Goal: Information Seeking & Learning: Learn about a topic

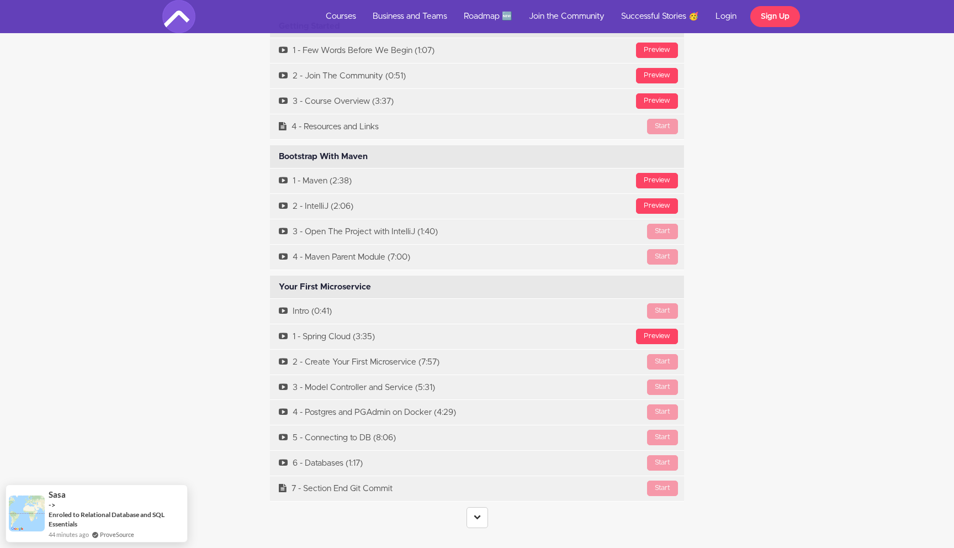
scroll to position [3322, 0]
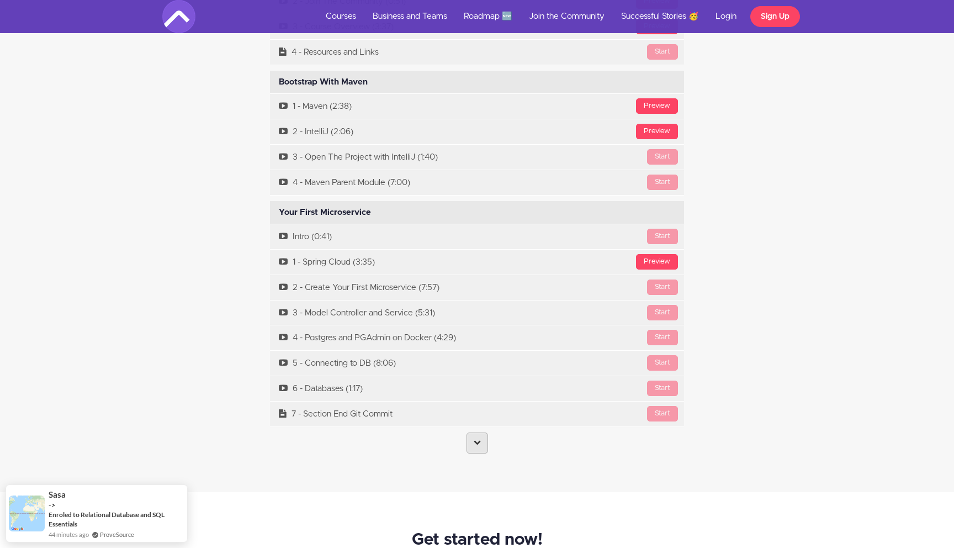
click at [475, 438] on icon at bounding box center [477, 441] width 7 height 7
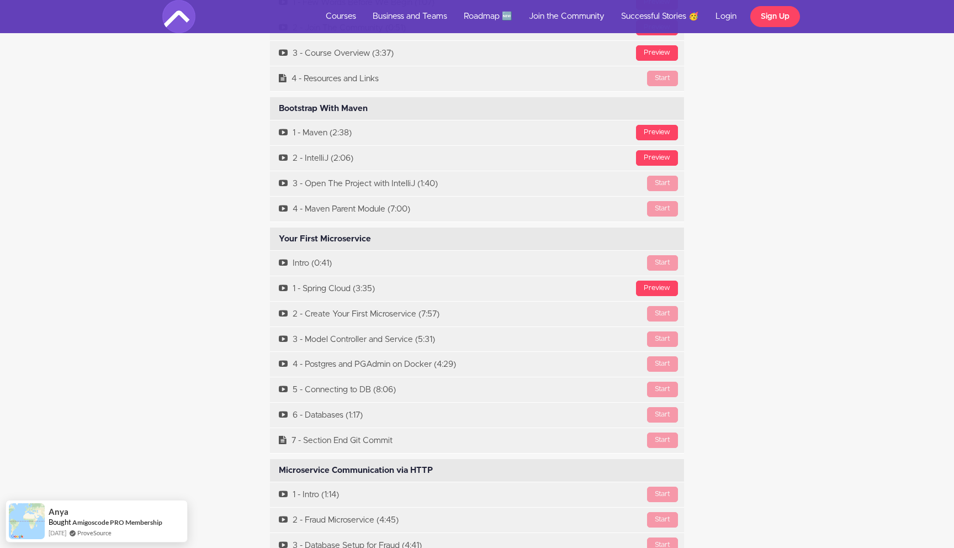
scroll to position [3395, 0]
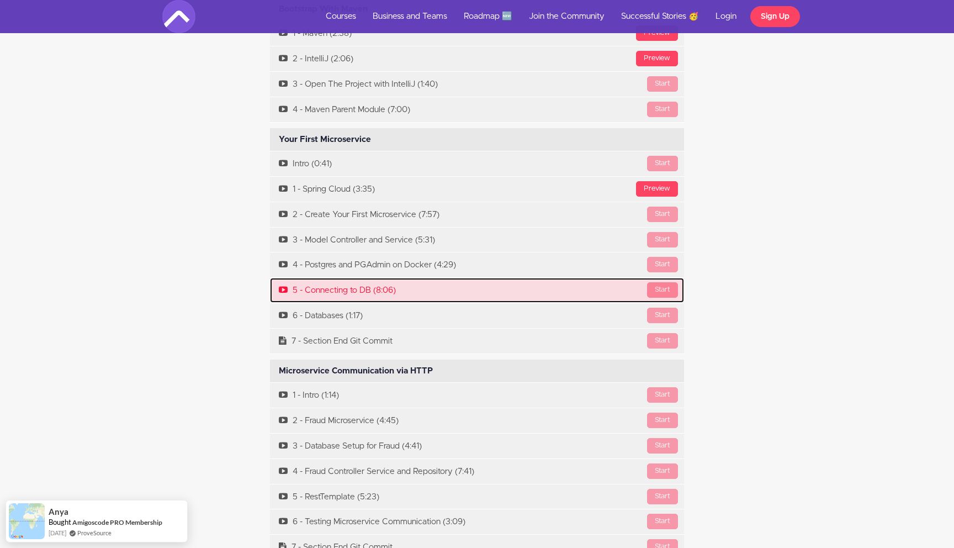
click at [657, 282] on div "Start" at bounding box center [662, 289] width 31 height 15
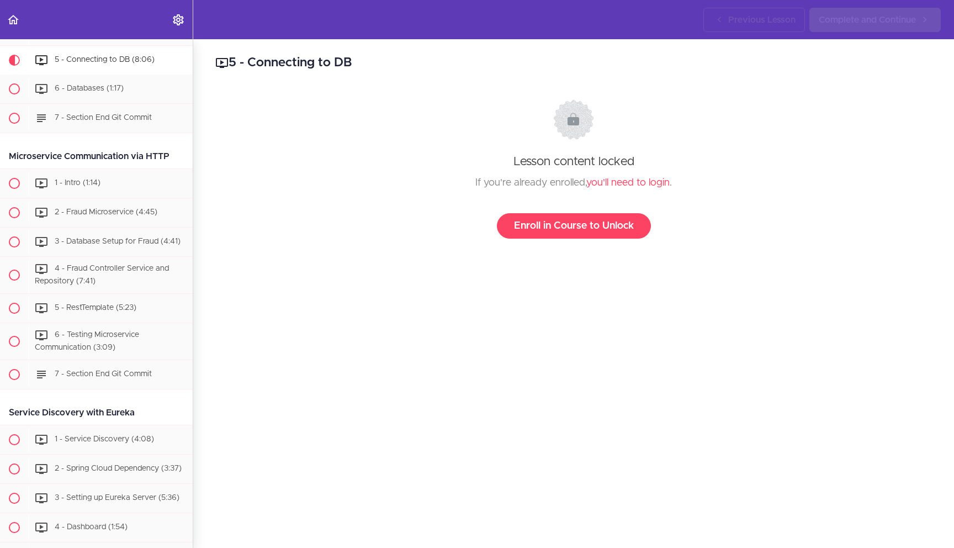
scroll to position [560, 0]
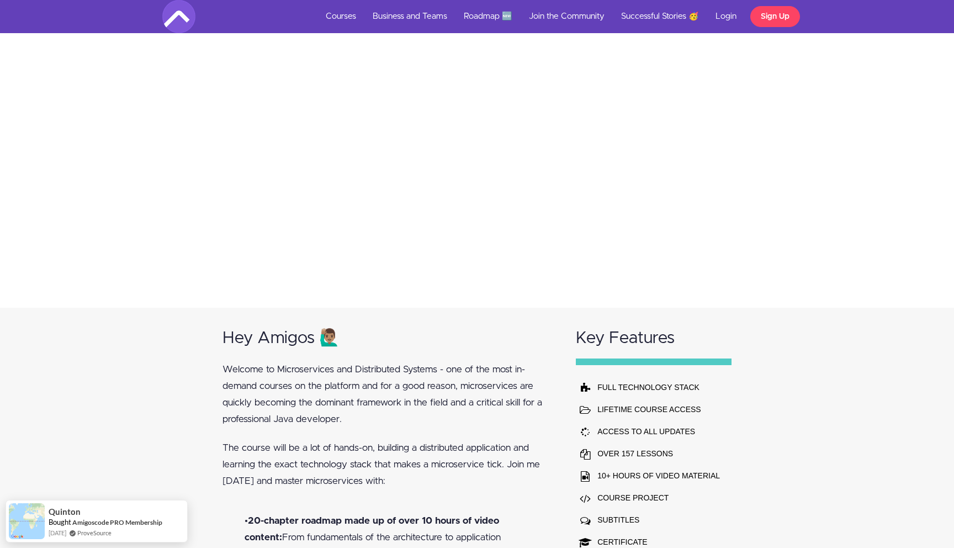
scroll to position [523, 0]
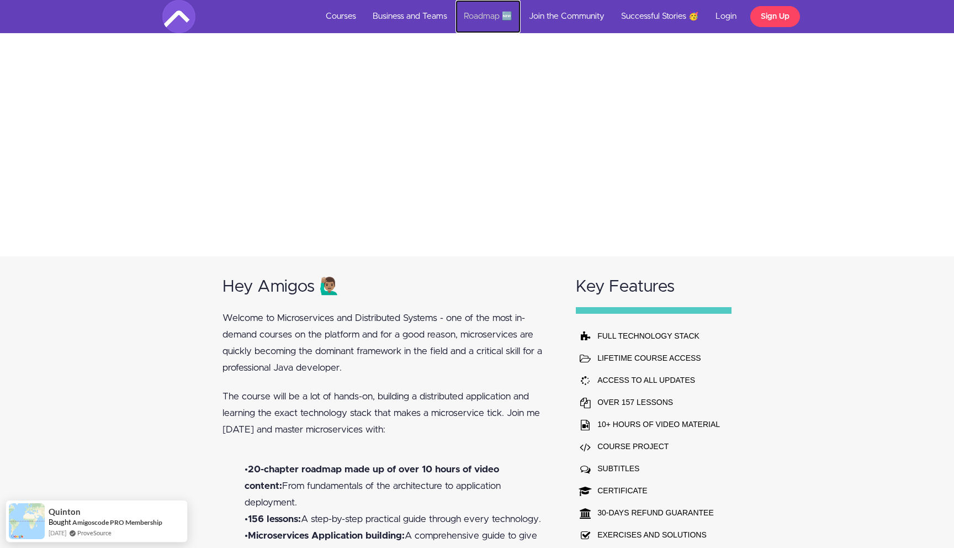
click at [491, 15] on link "Roadmap 🆕" at bounding box center [488, 16] width 65 height 33
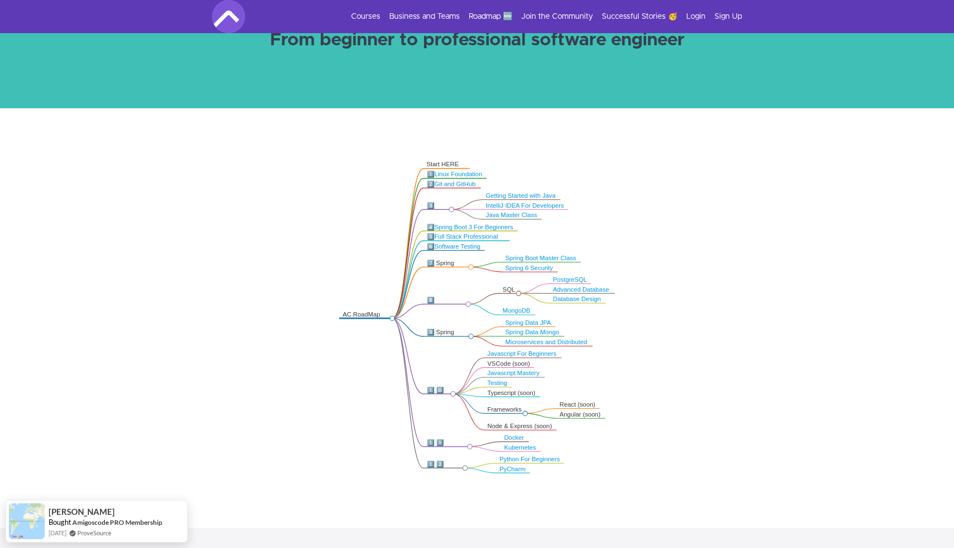
click at [450, 173] on link "Linux Foundation" at bounding box center [459, 174] width 48 height 7
click at [593, 290] on link "Advanced Database" at bounding box center [581, 289] width 56 height 7
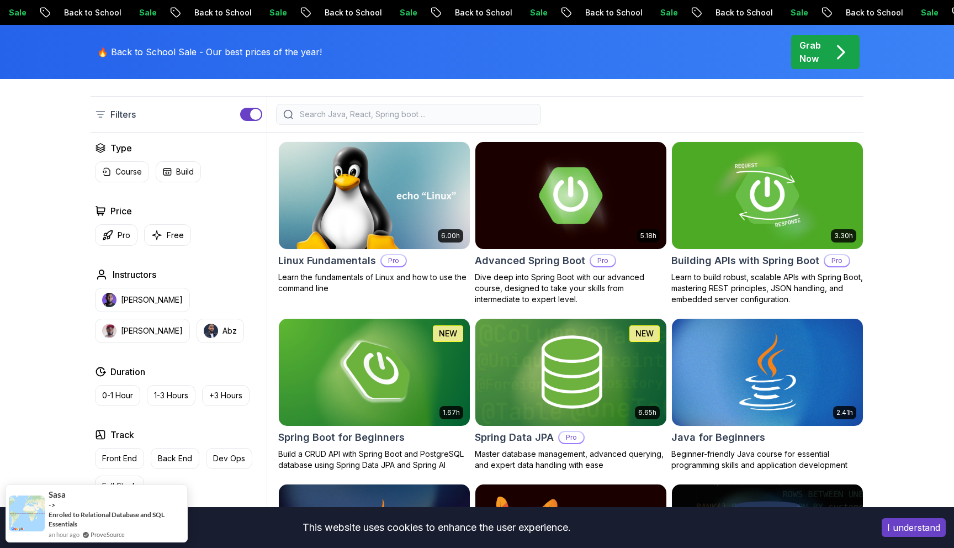
scroll to position [379, 0]
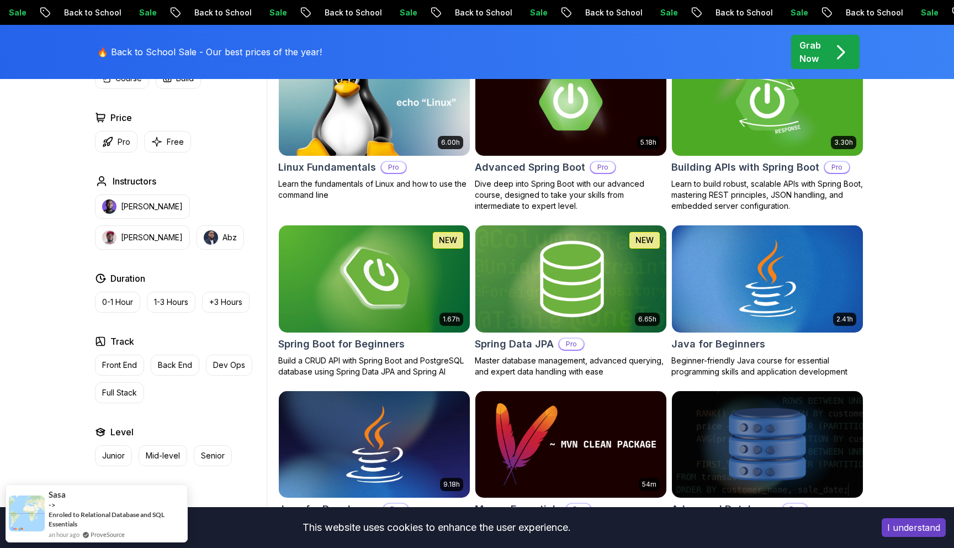
scroll to position [0, 0]
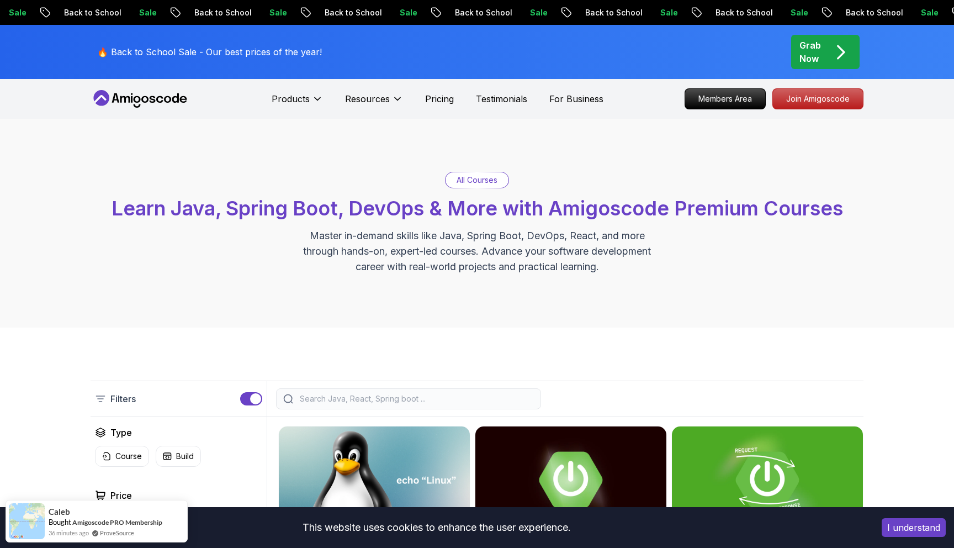
click at [477, 181] on p "All Courses" at bounding box center [477, 179] width 41 height 11
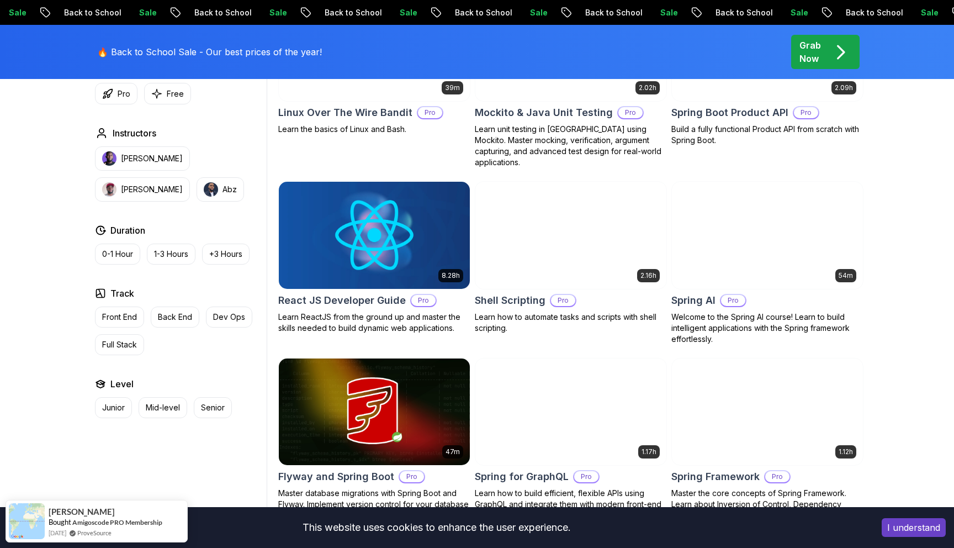
scroll to position [1878, 0]
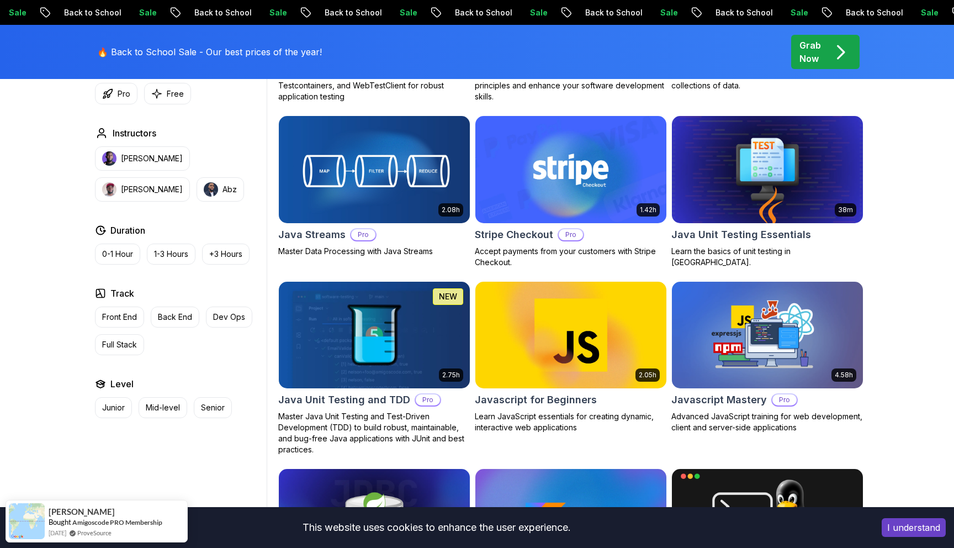
click at [813, 52] on p "Grab Now" at bounding box center [811, 52] width 22 height 27
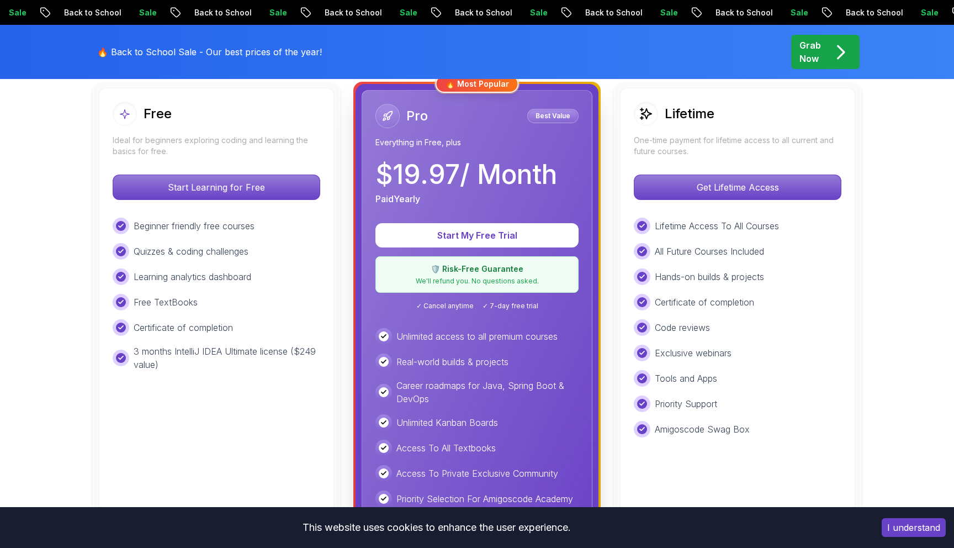
scroll to position [302, 0]
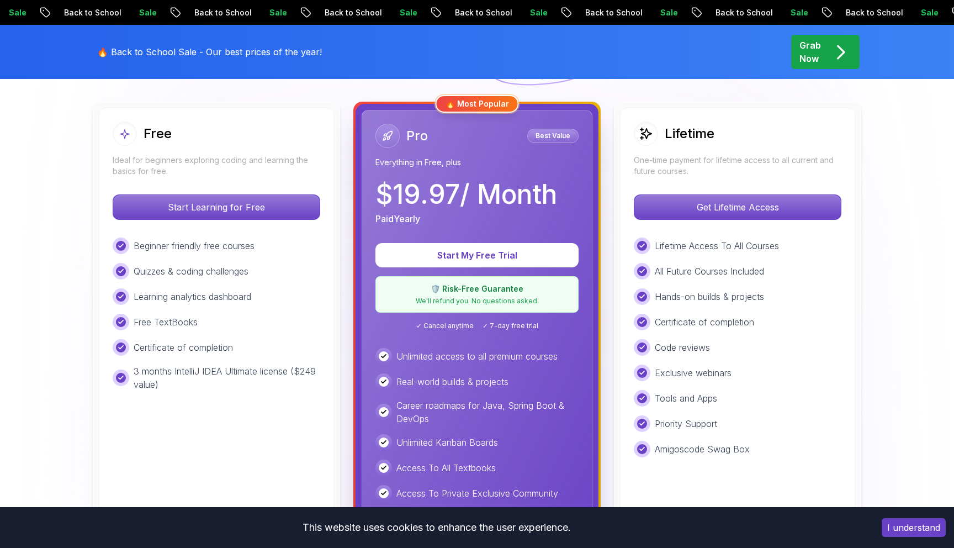
click at [711, 226] on div "Lifetime One-time payment for lifetime access to all current and future courses…" at bounding box center [737, 363] width 235 height 511
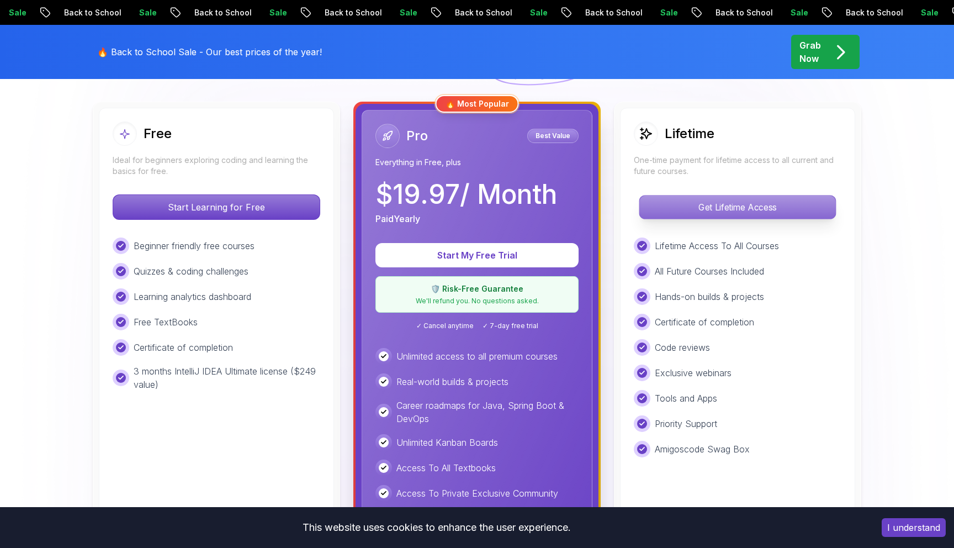
click at [706, 207] on p "Get Lifetime Access" at bounding box center [737, 206] width 196 height 23
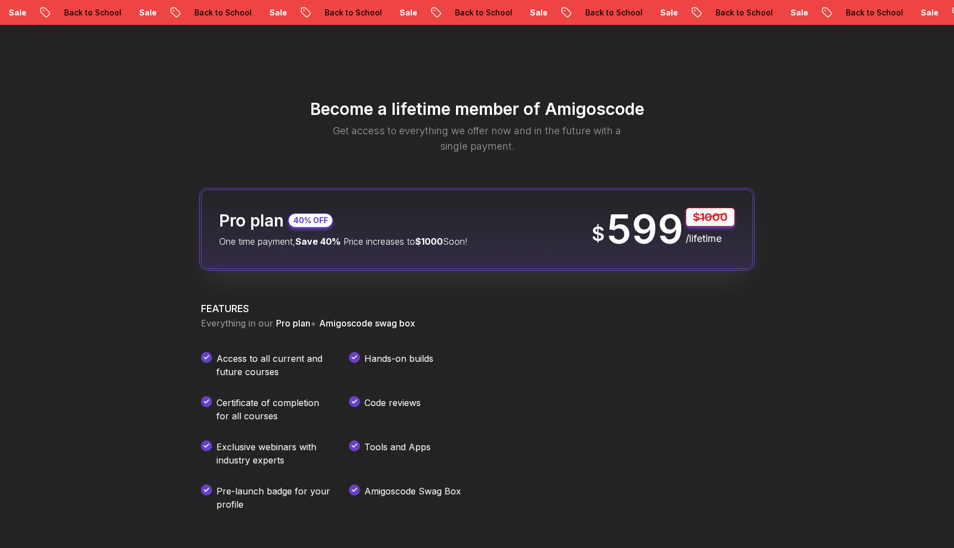
scroll to position [1182, 0]
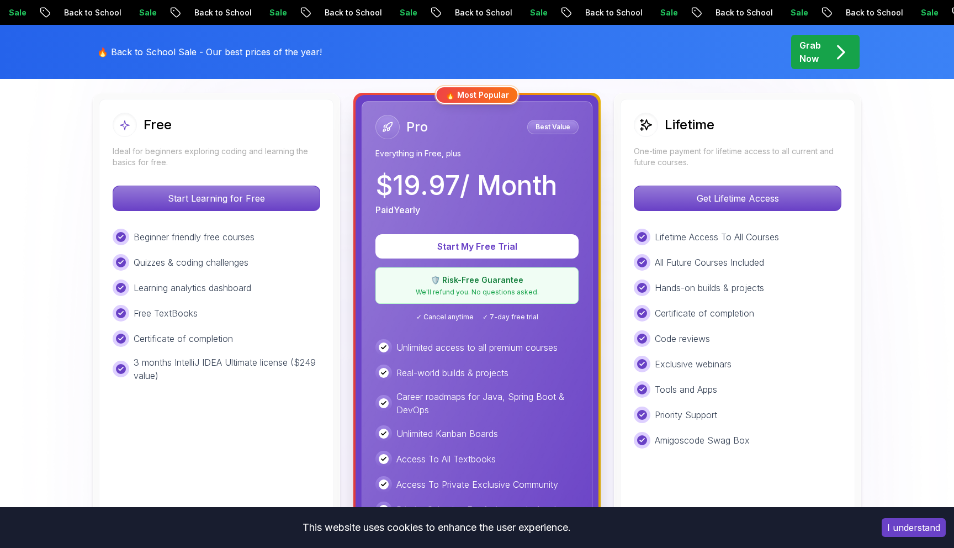
scroll to position [302, 0]
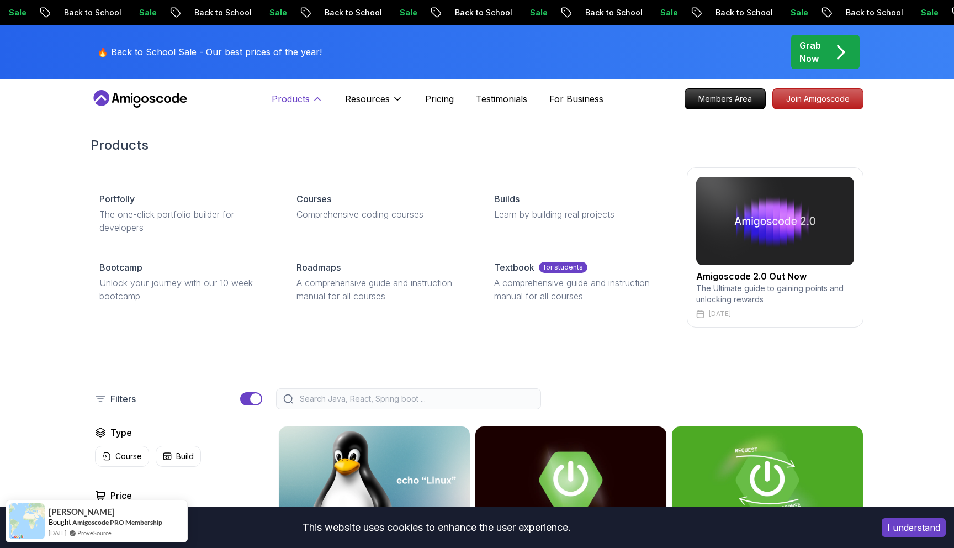
click at [306, 97] on p "Products" at bounding box center [291, 98] width 38 height 13
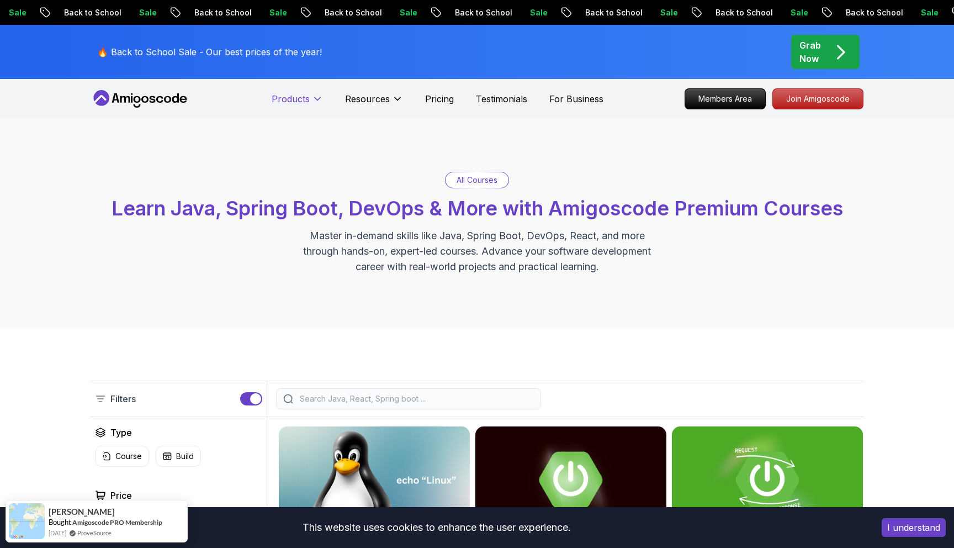
click at [306, 97] on p "Products" at bounding box center [291, 98] width 38 height 13
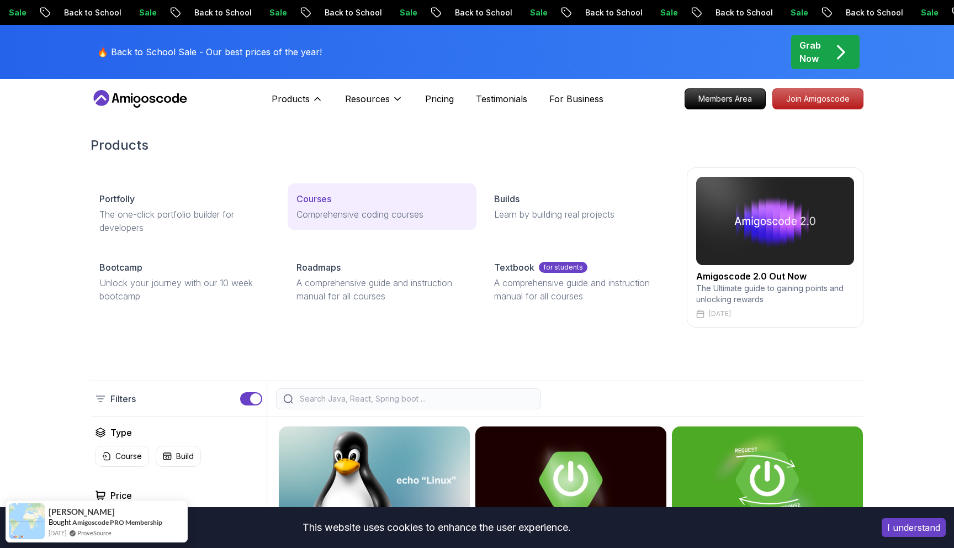
click at [314, 199] on p "Courses" at bounding box center [314, 198] width 35 height 13
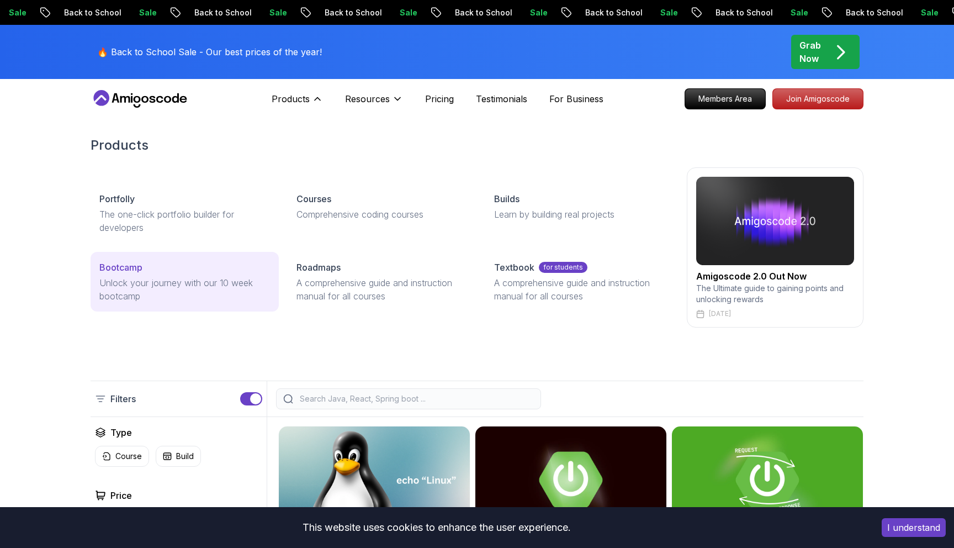
click at [155, 265] on div "Bootcamp" at bounding box center [184, 267] width 171 height 13
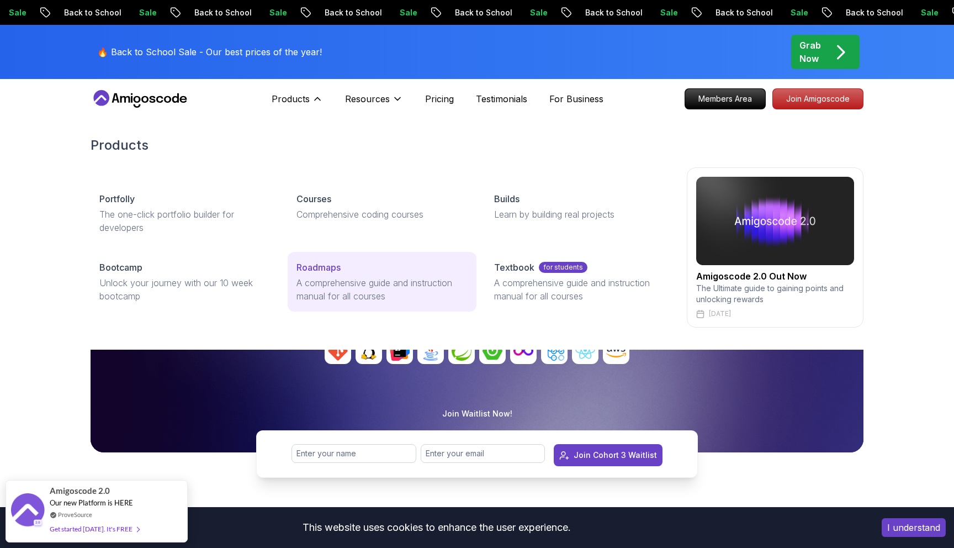
click at [367, 274] on link "Roadmaps A comprehensive guide and instruction manual for all courses" at bounding box center [382, 282] width 188 height 60
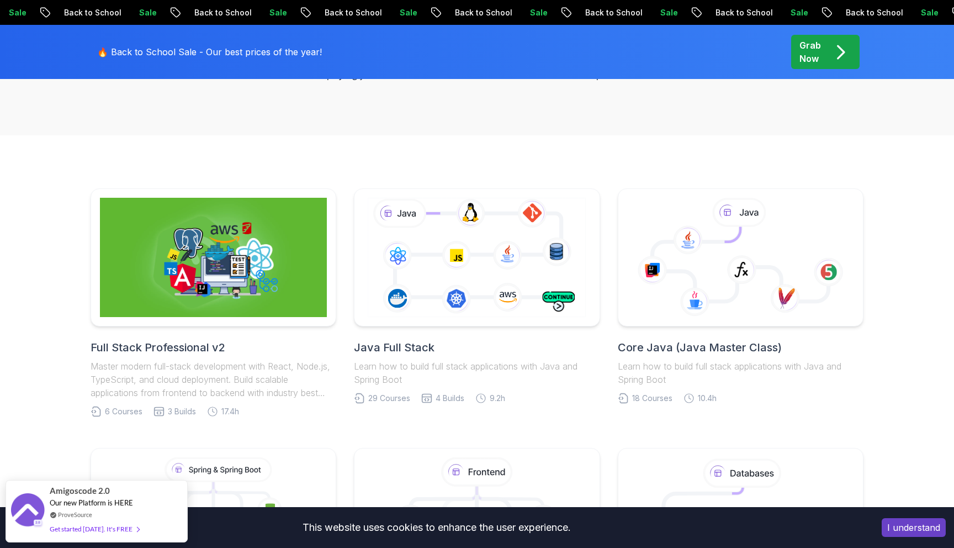
scroll to position [194, 0]
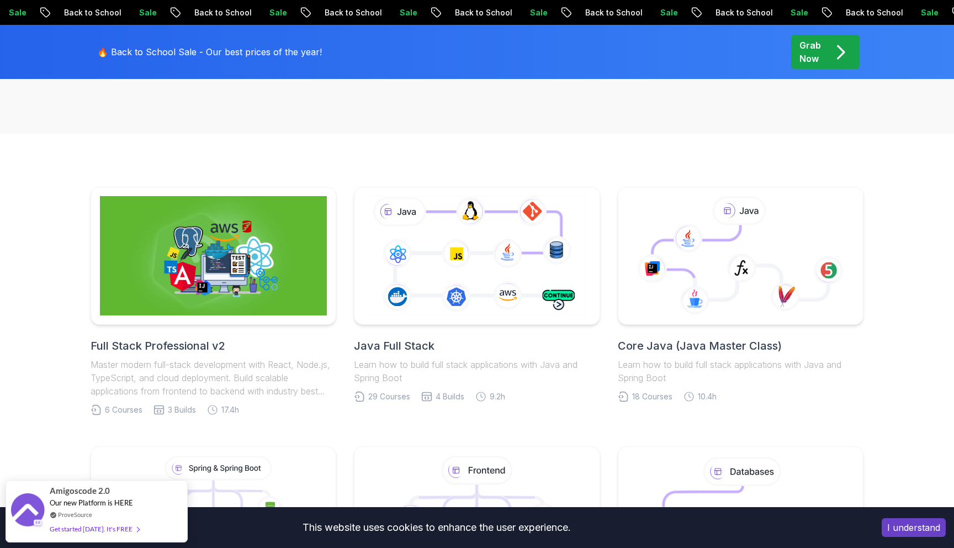
click at [188, 352] on h2 "Full Stack Professional v2" at bounding box center [214, 345] width 246 height 15
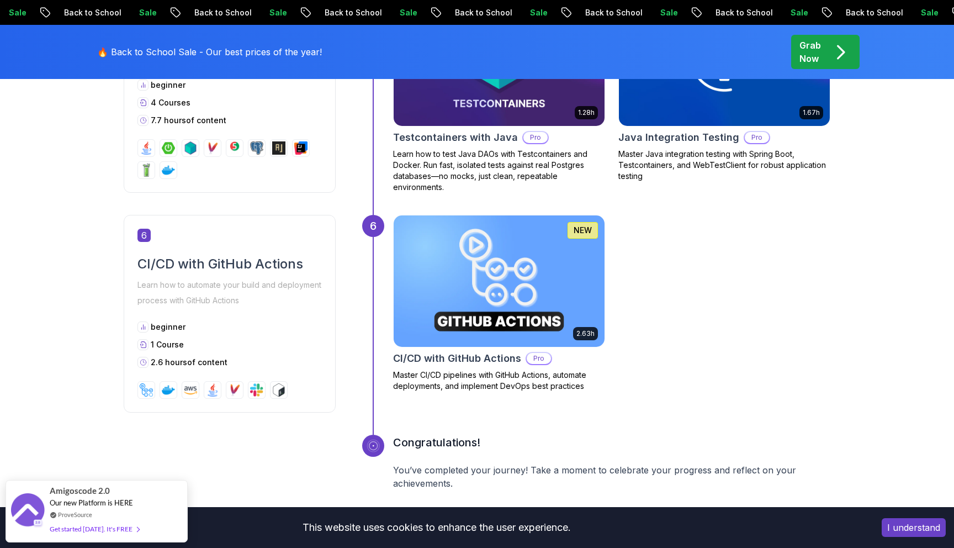
scroll to position [1956, 0]
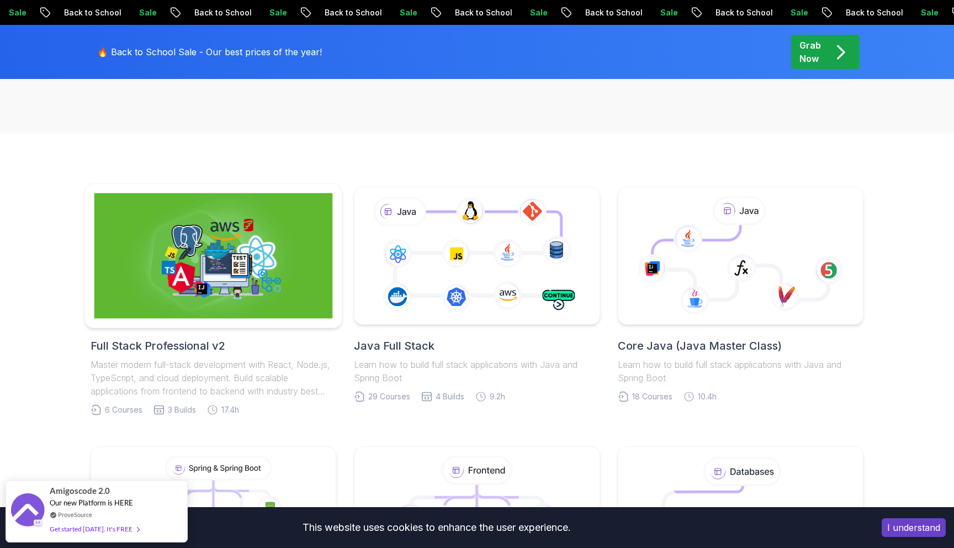
scroll to position [232, 0]
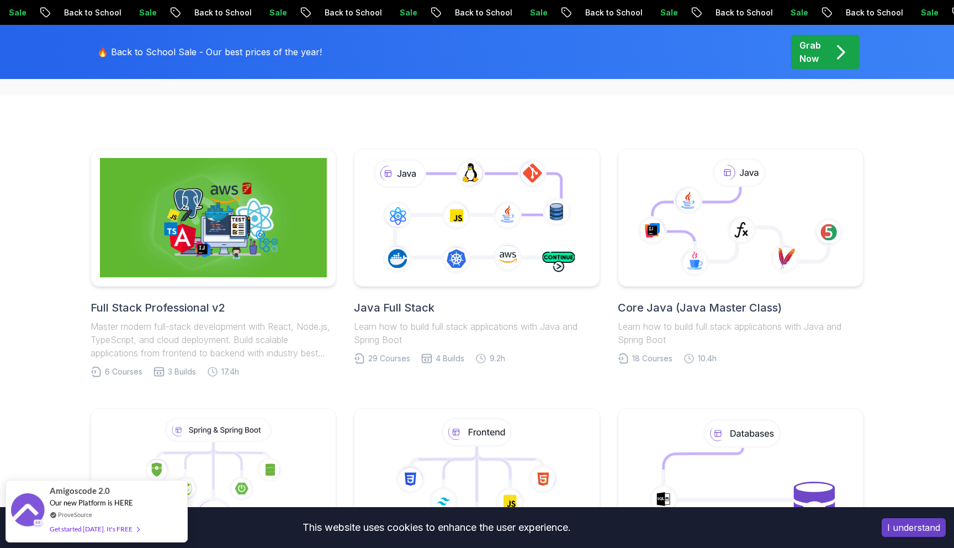
click at [441, 336] on p "Learn how to build full stack applications with Java and Spring Boot" at bounding box center [477, 333] width 246 height 27
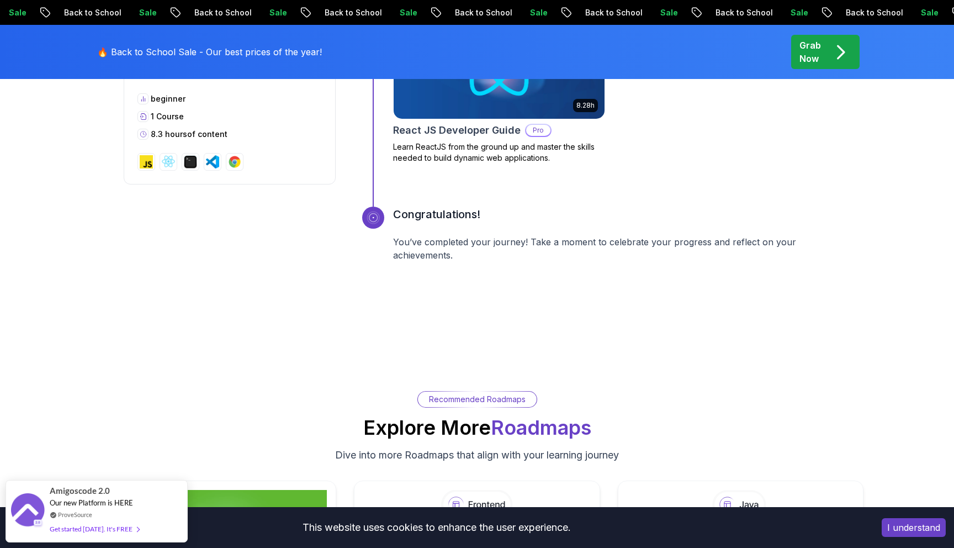
scroll to position [4745, 0]
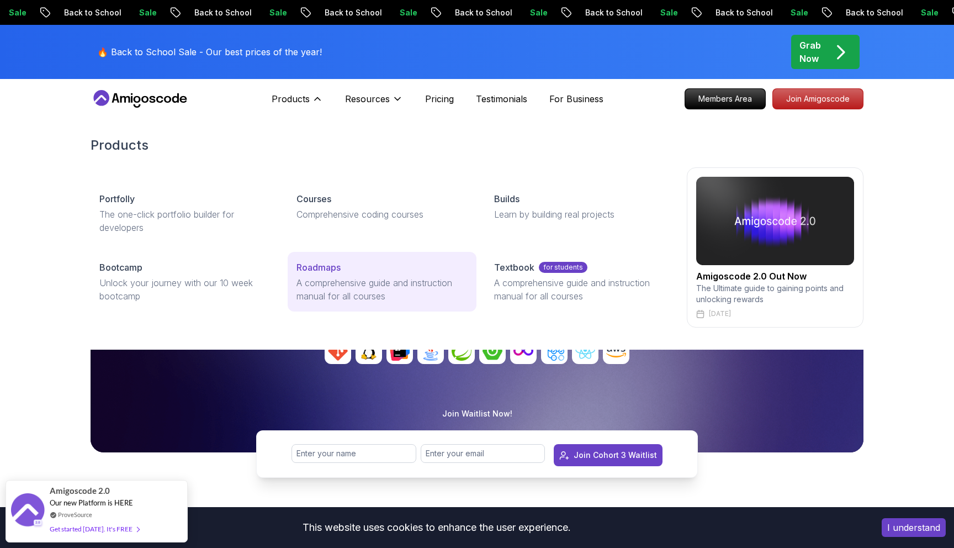
click at [313, 262] on p "Roadmaps" at bounding box center [319, 267] width 44 height 13
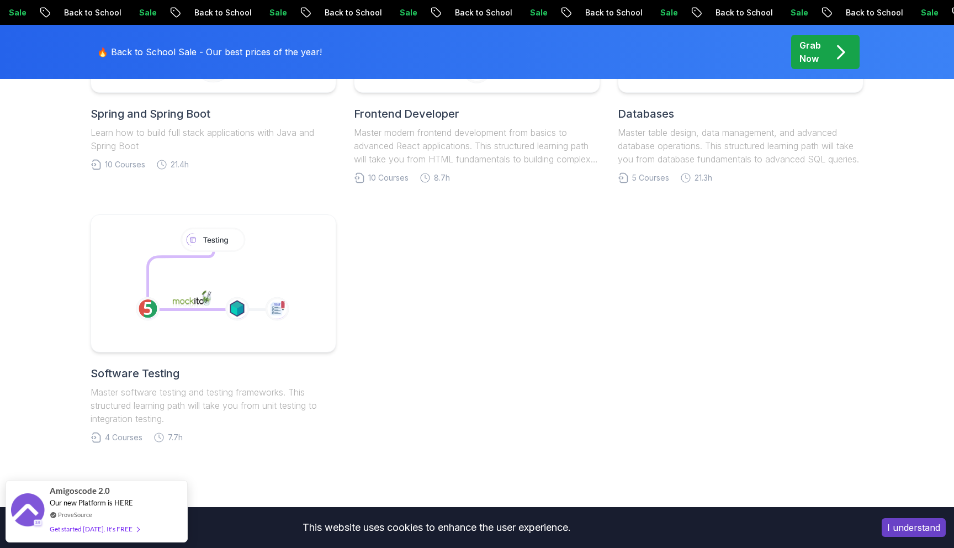
scroll to position [582, 0]
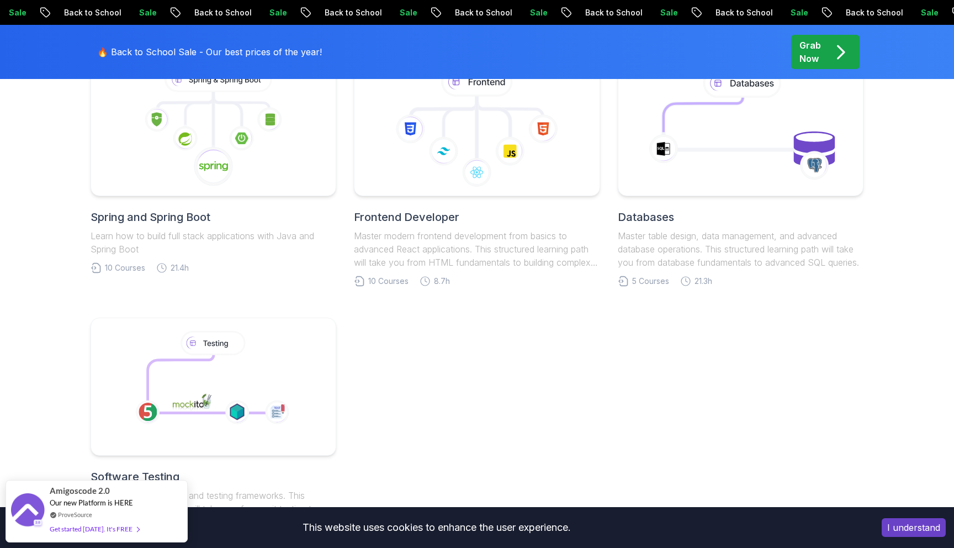
click at [650, 251] on p "Master table design, data management, and advanced database operations. This st…" at bounding box center [741, 249] width 246 height 40
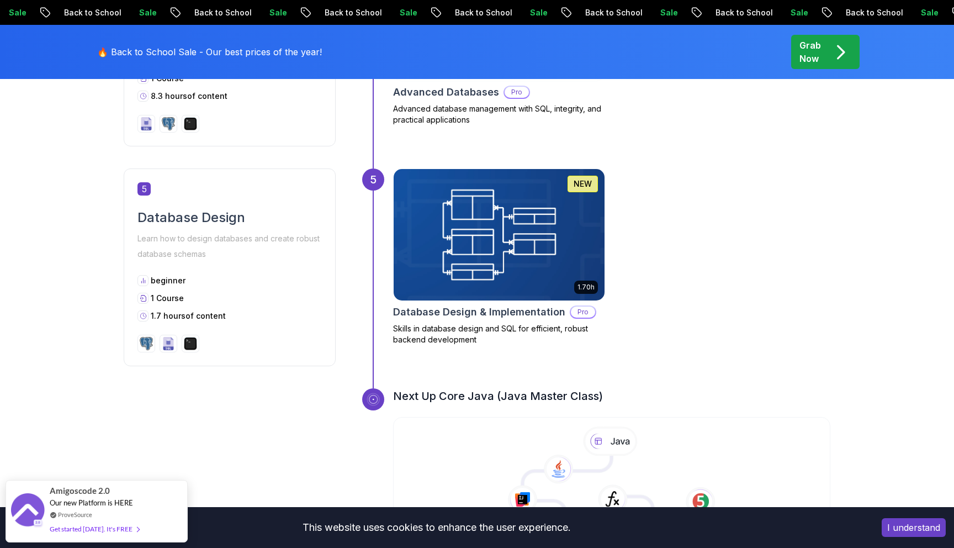
scroll to position [1164, 0]
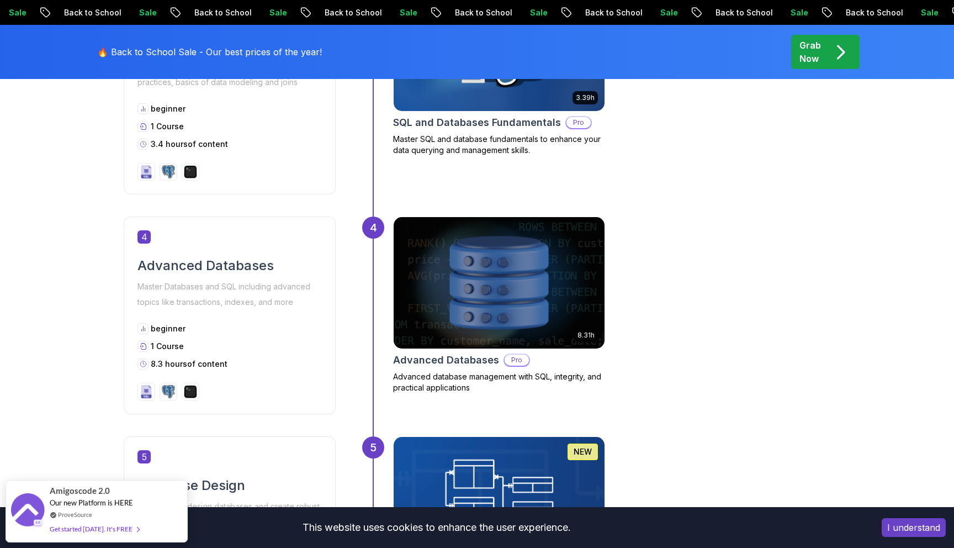
click at [450, 273] on img at bounding box center [498, 283] width 221 height 138
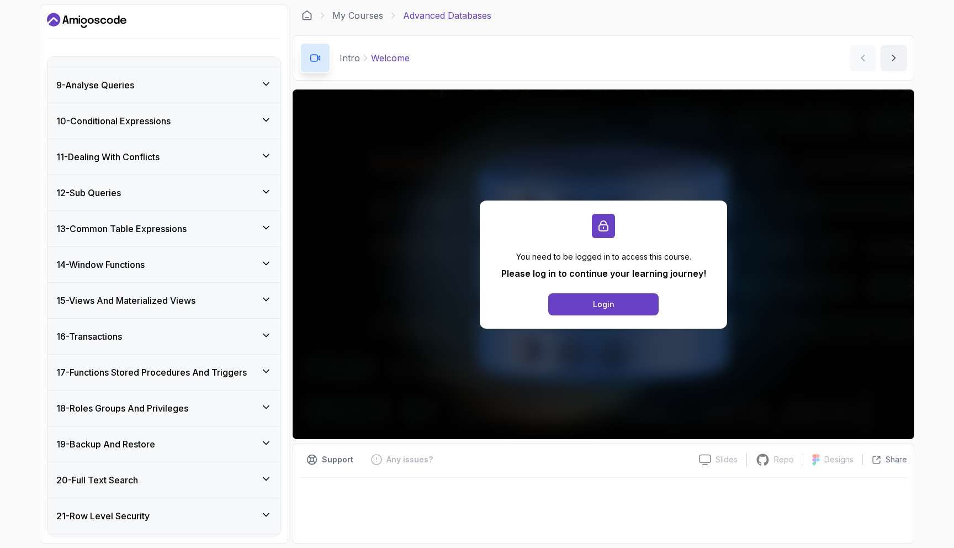
scroll to position [449, 0]
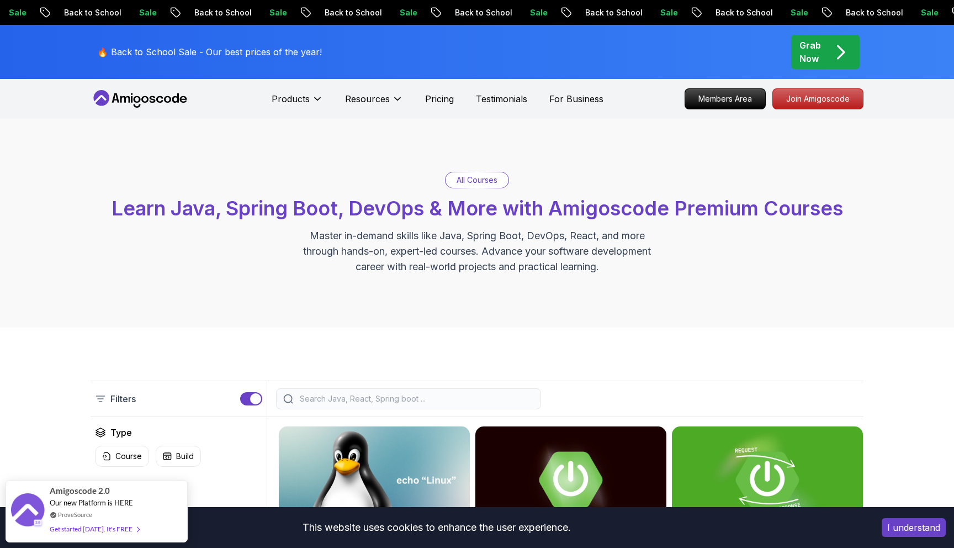
click at [344, 401] on input "search" at bounding box center [416, 398] width 236 height 11
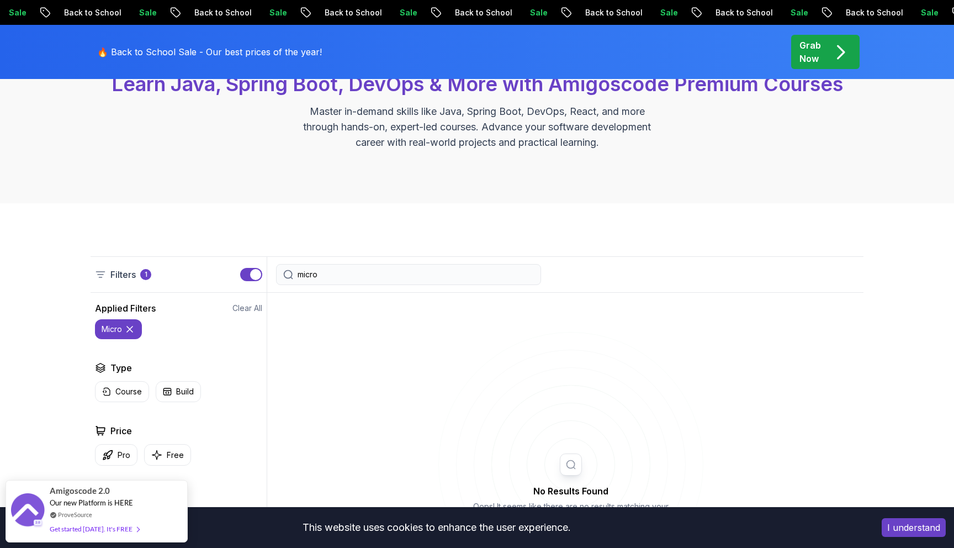
scroll to position [136, 0]
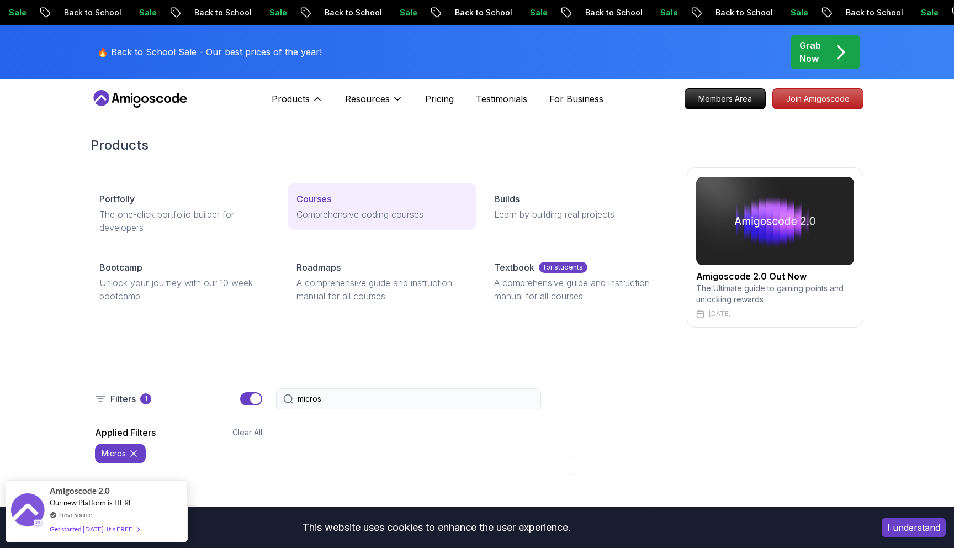
click at [353, 202] on div "Courses" at bounding box center [382, 198] width 171 height 13
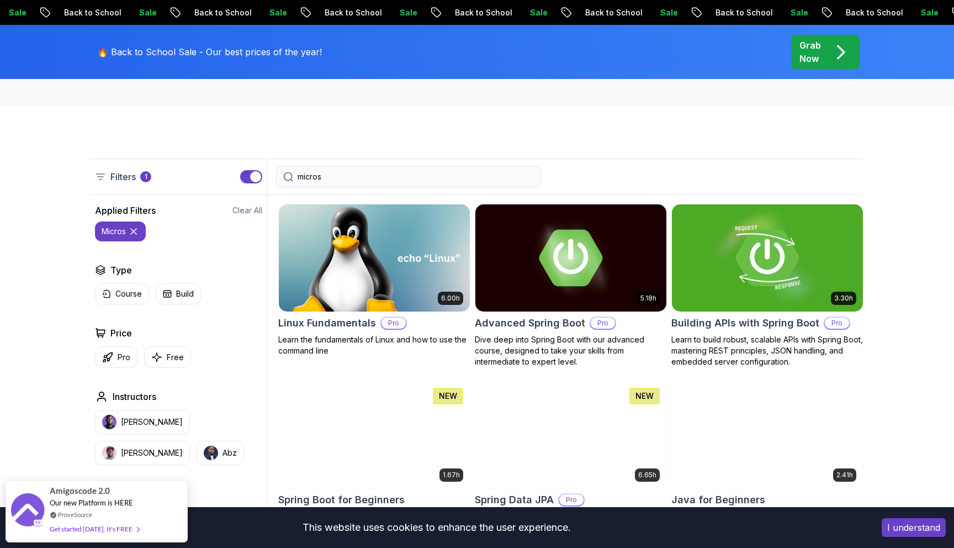
scroll to position [170, 0]
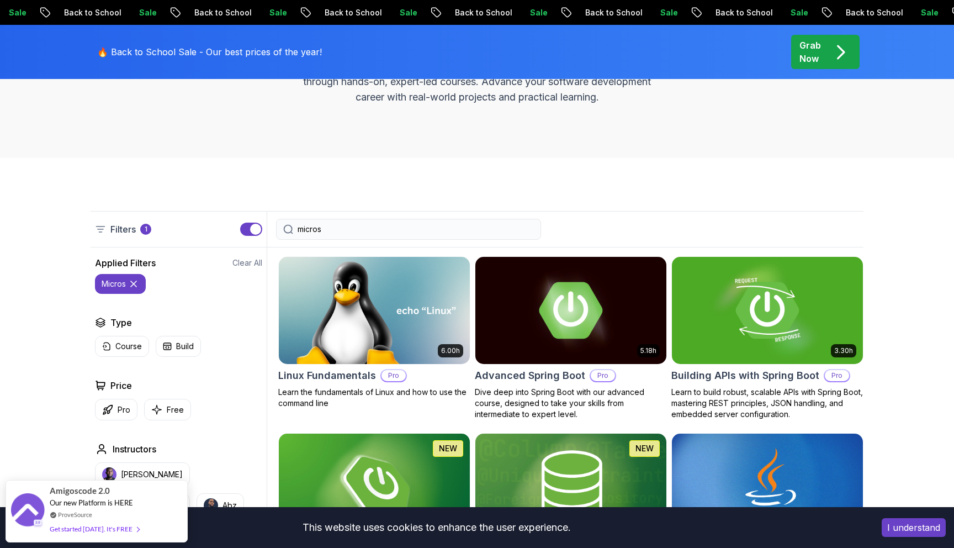
click at [336, 230] on input "micros" at bounding box center [416, 229] width 236 height 11
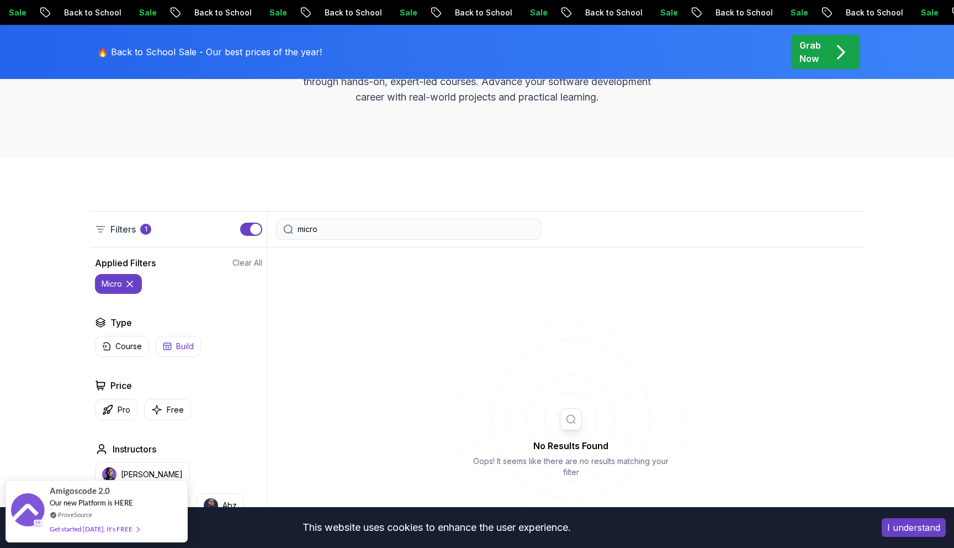
click at [174, 346] on button "Build" at bounding box center [178, 346] width 45 height 21
click at [130, 343] on p "Course" at bounding box center [128, 346] width 27 height 11
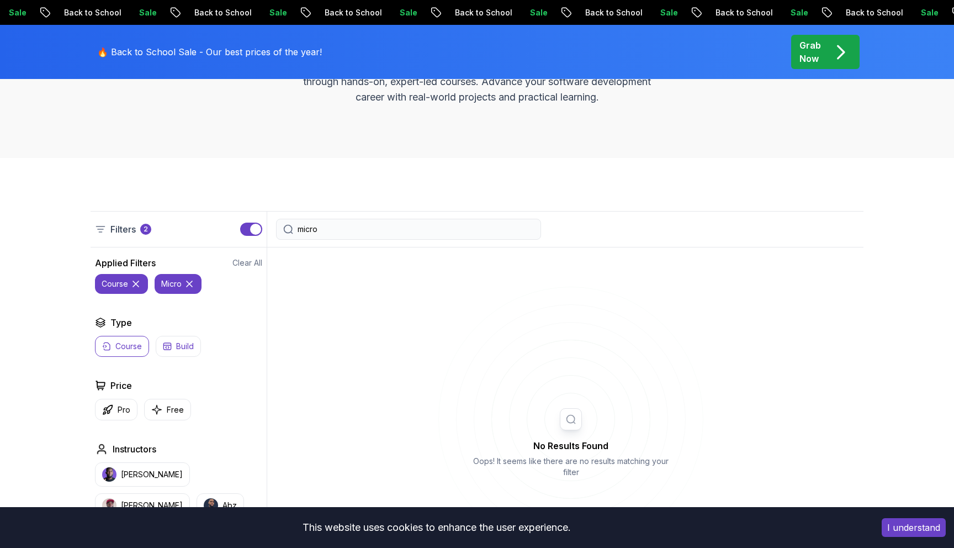
click at [184, 337] on button "Build" at bounding box center [178, 346] width 45 height 21
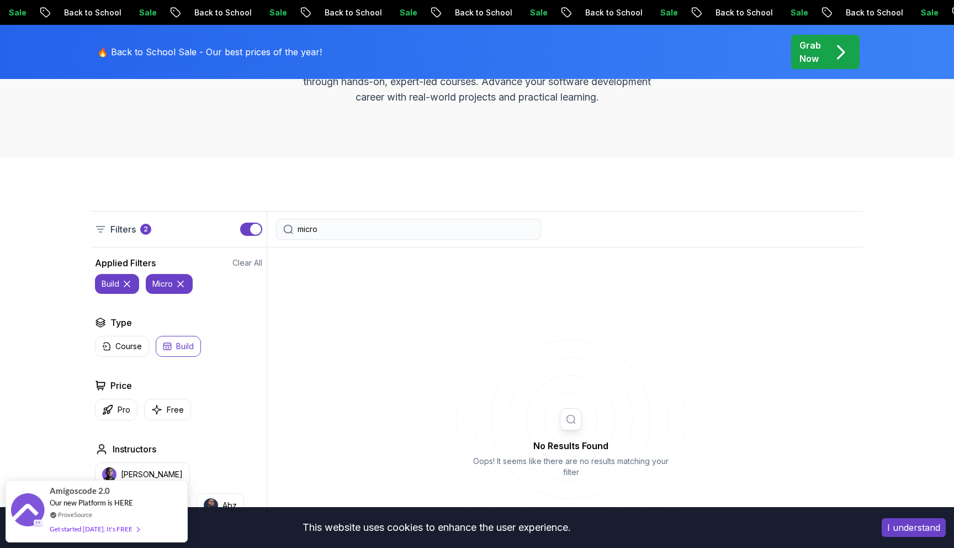
click at [328, 232] on input "micro" at bounding box center [416, 229] width 236 height 11
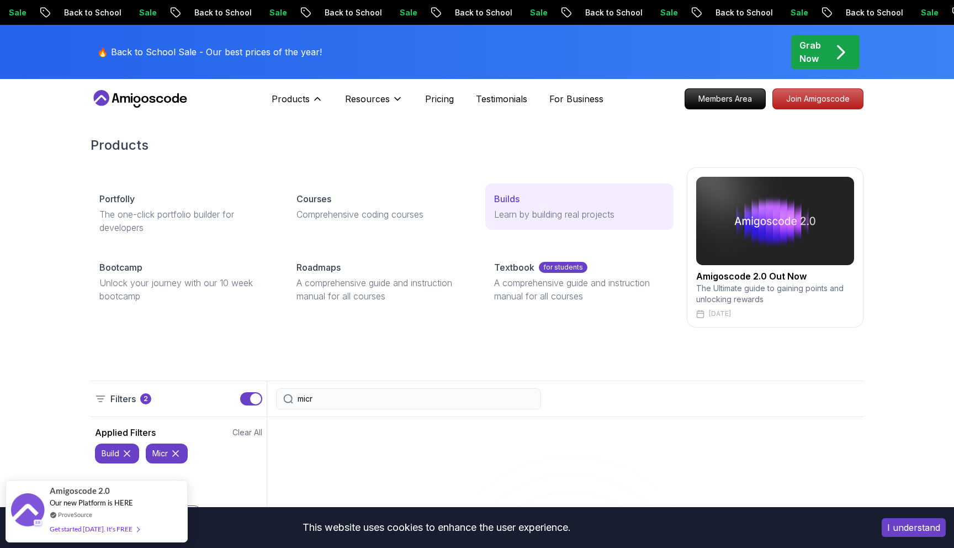
type input "micr"
click at [498, 199] on p "Builds" at bounding box center [506, 198] width 25 height 13
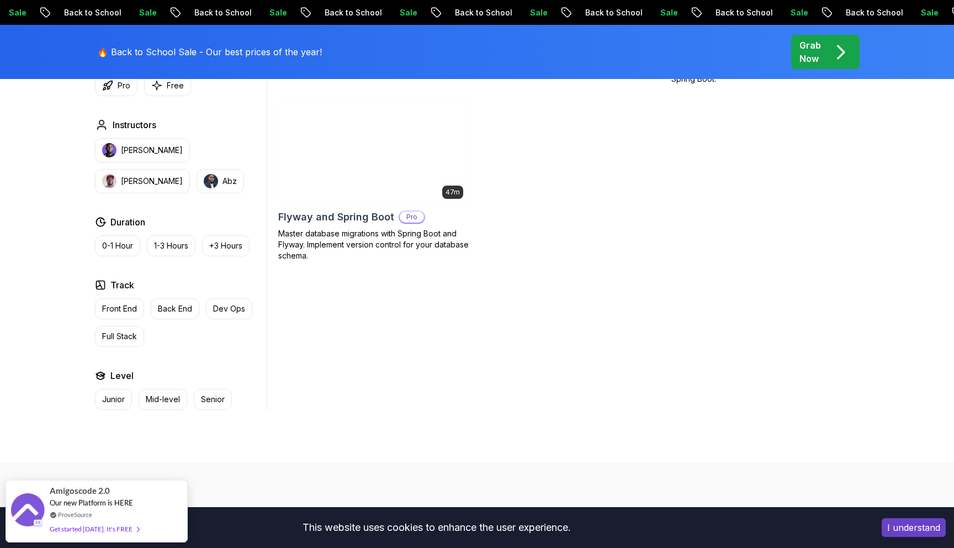
scroll to position [522, 0]
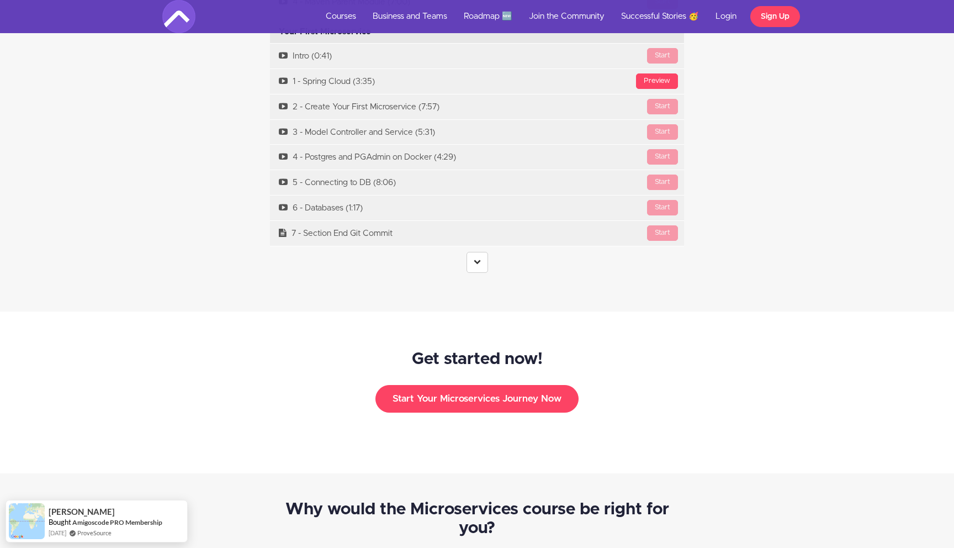
scroll to position [3519, 0]
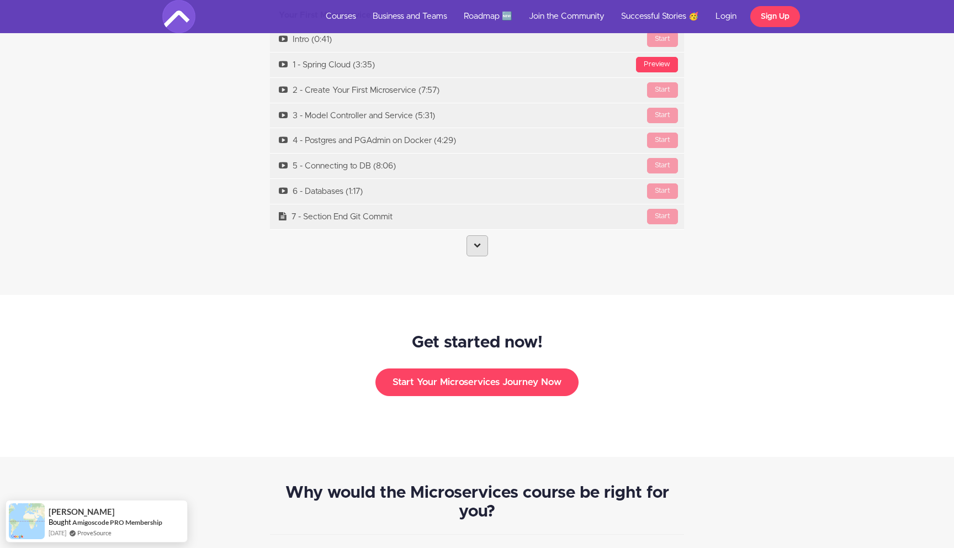
click at [470, 235] on link at bounding box center [478, 245] width 22 height 21
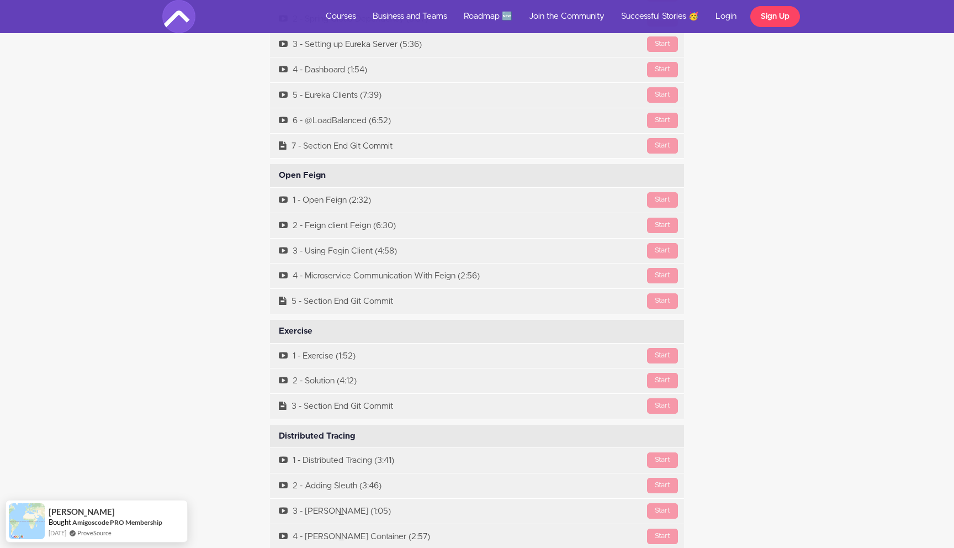
scroll to position [4004, 0]
drag, startPoint x: 334, startPoint y: 164, endPoint x: 278, endPoint y: 162, distance: 55.8
click at [278, 163] on div "Open Feign Available in days days after you enroll" at bounding box center [477, 174] width 414 height 23
copy div "Open Feign"
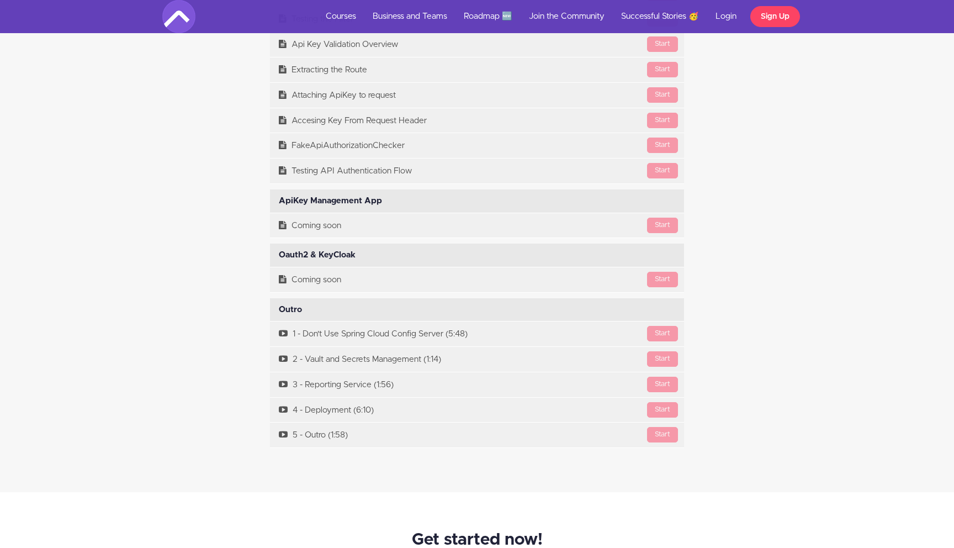
scroll to position [8188, 0]
